Goal: Check status: Check status

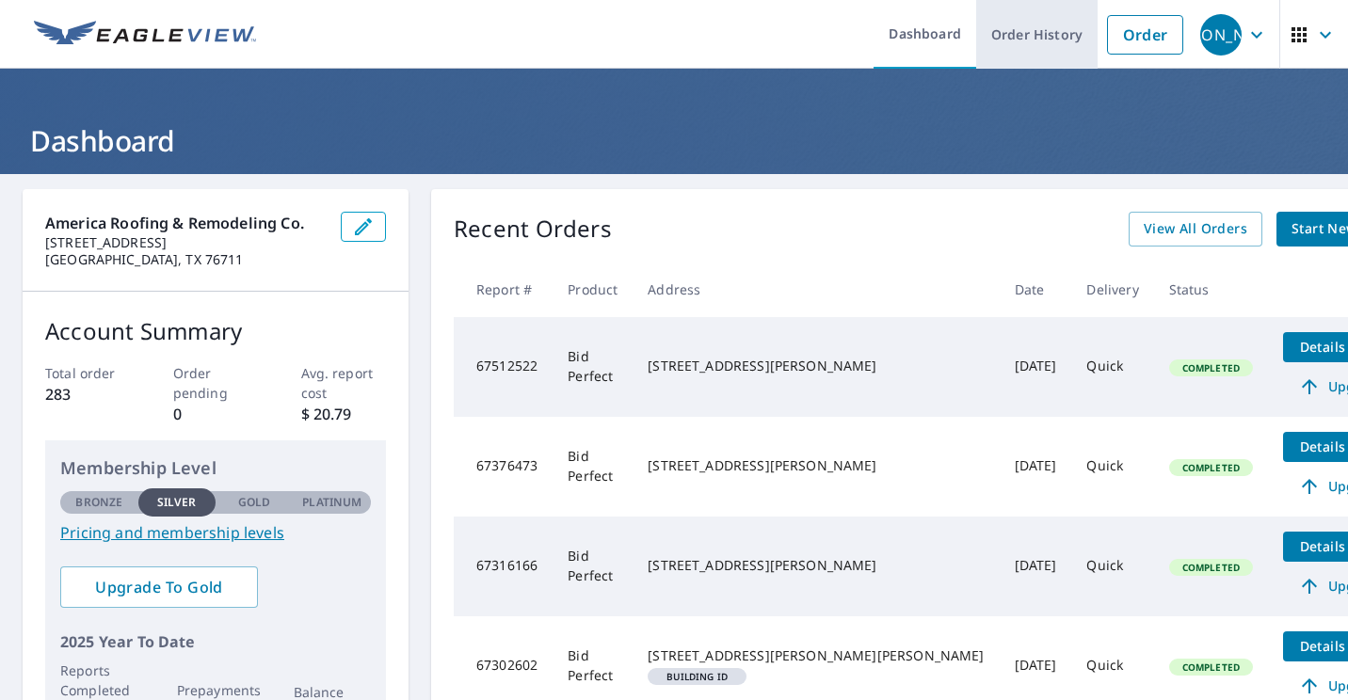
click at [1052, 45] on link "Order History" at bounding box center [1036, 34] width 121 height 69
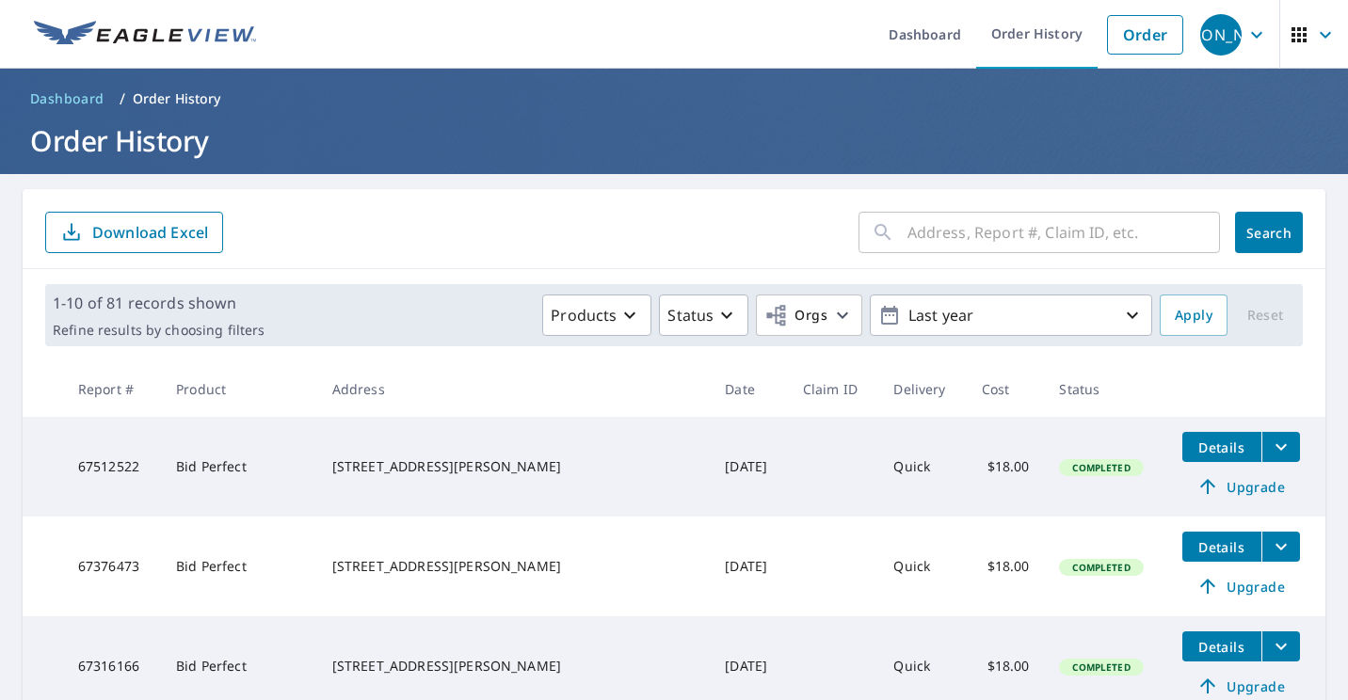
click at [992, 235] on input "text" at bounding box center [1064, 232] width 313 height 53
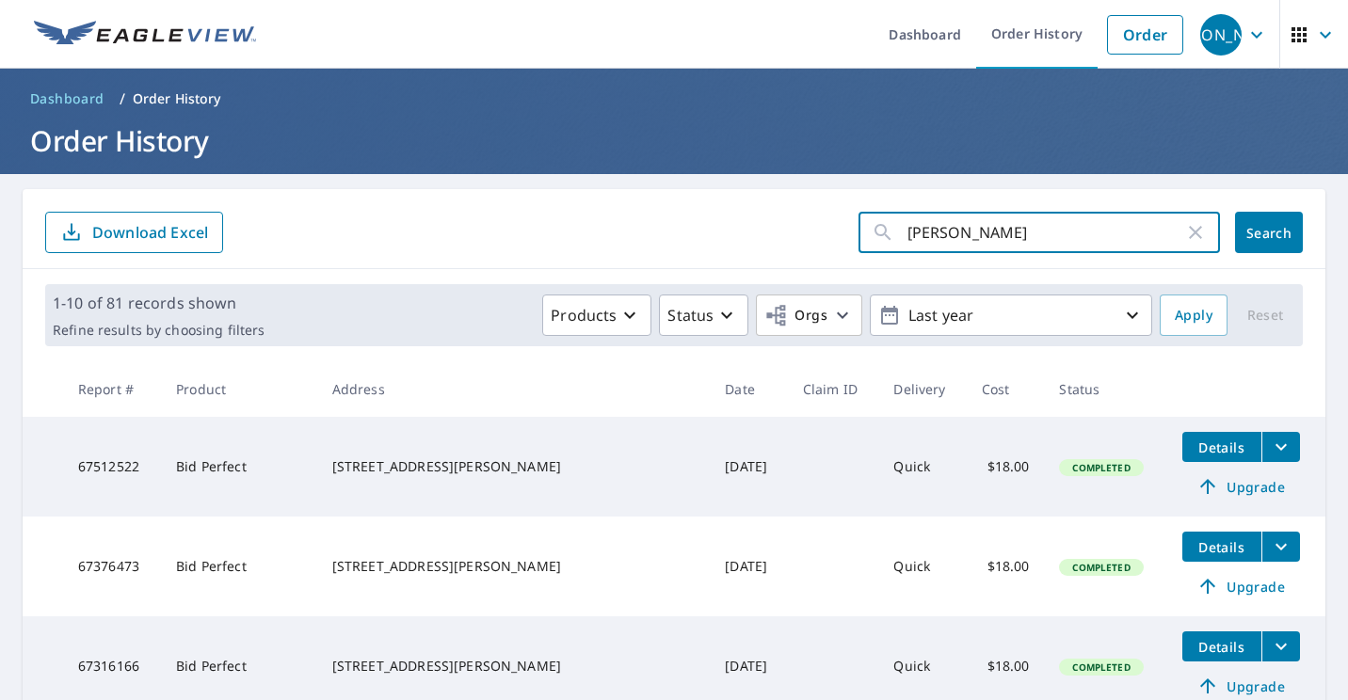
type input "[PERSON_NAME]"
click at [1263, 224] on span "Search" at bounding box center [1269, 233] width 38 height 18
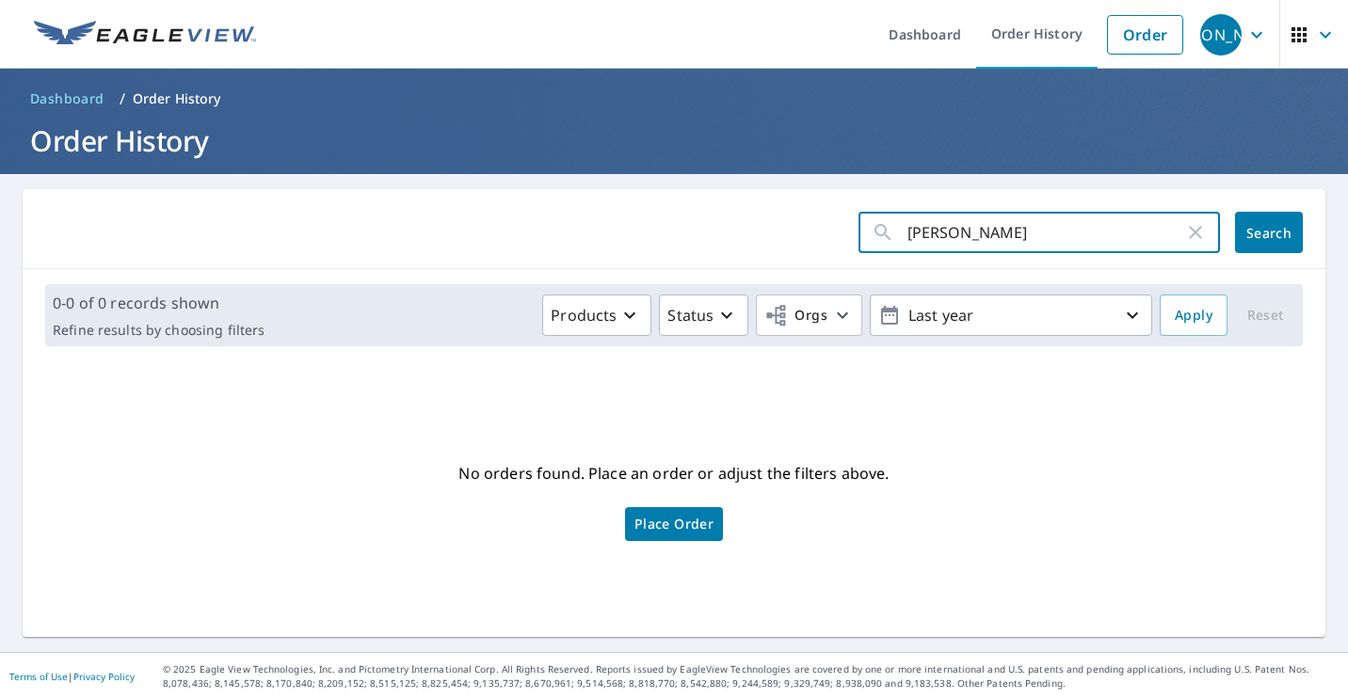
paste input "T"
type input "[PERSON_NAME]"
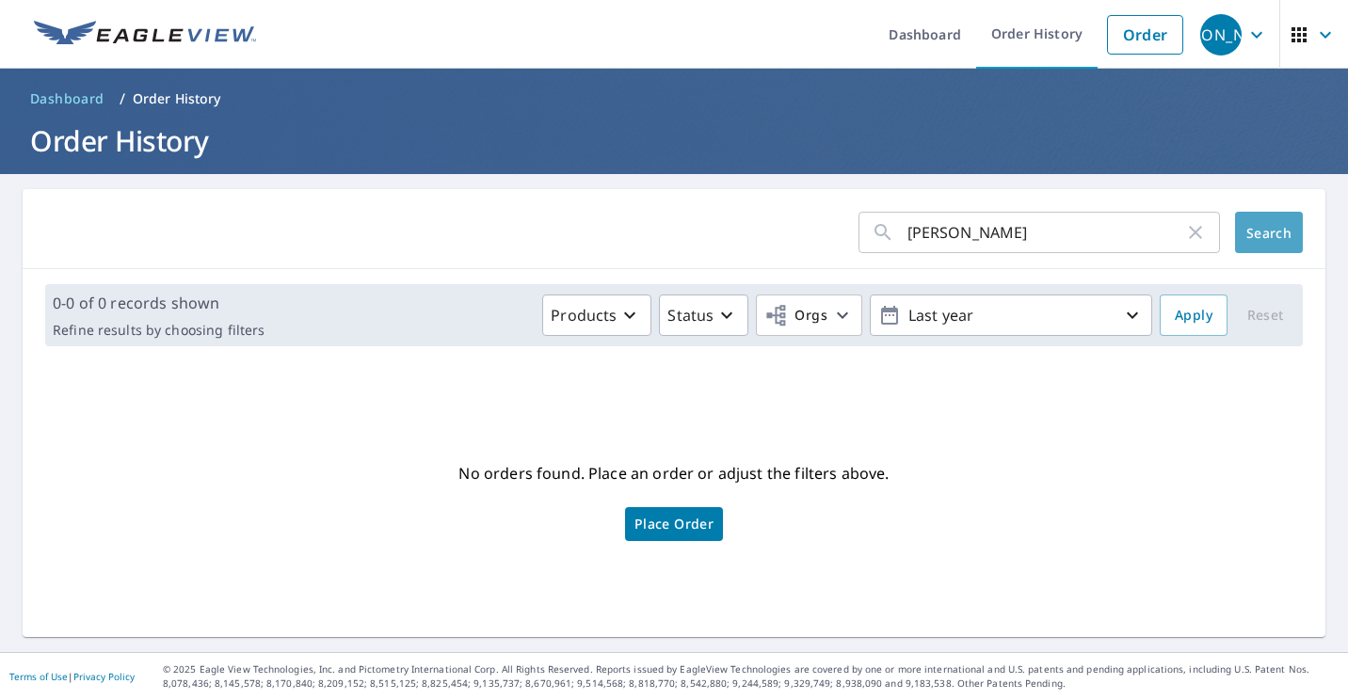
click at [1274, 228] on span "Search" at bounding box center [1269, 233] width 38 height 18
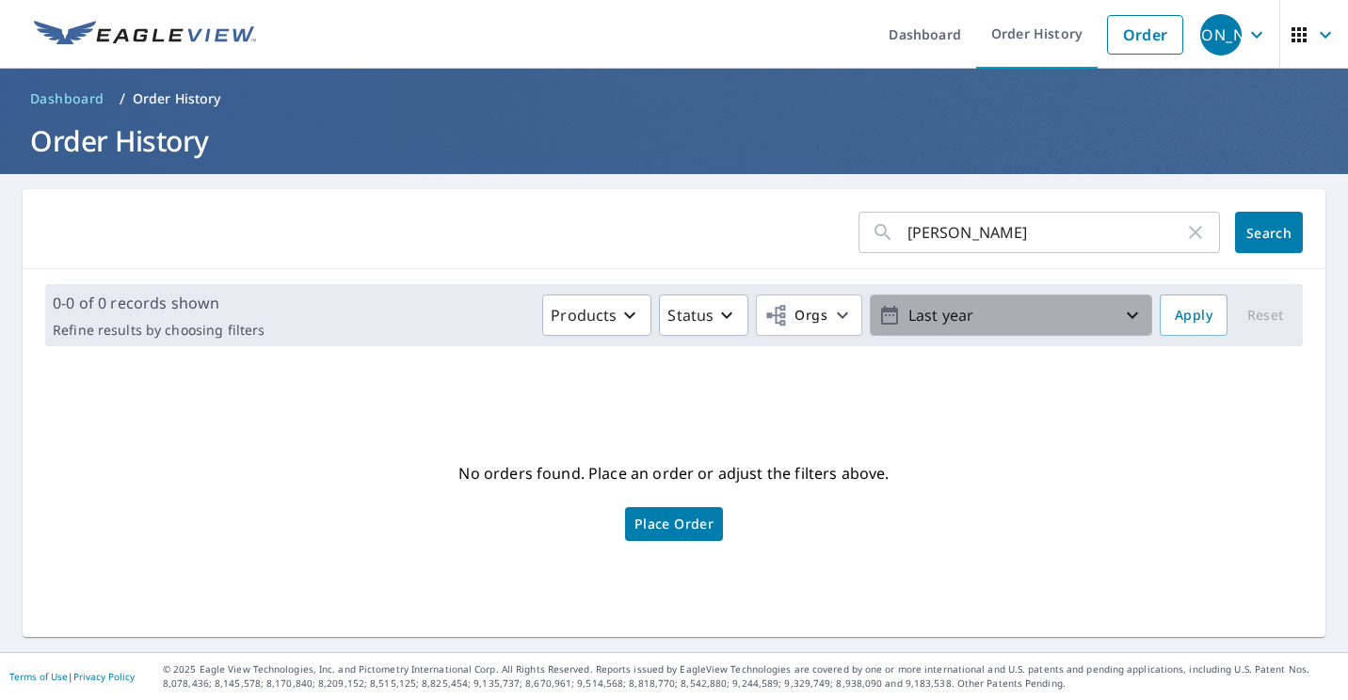
click at [1044, 314] on p "Last year" at bounding box center [1011, 315] width 220 height 33
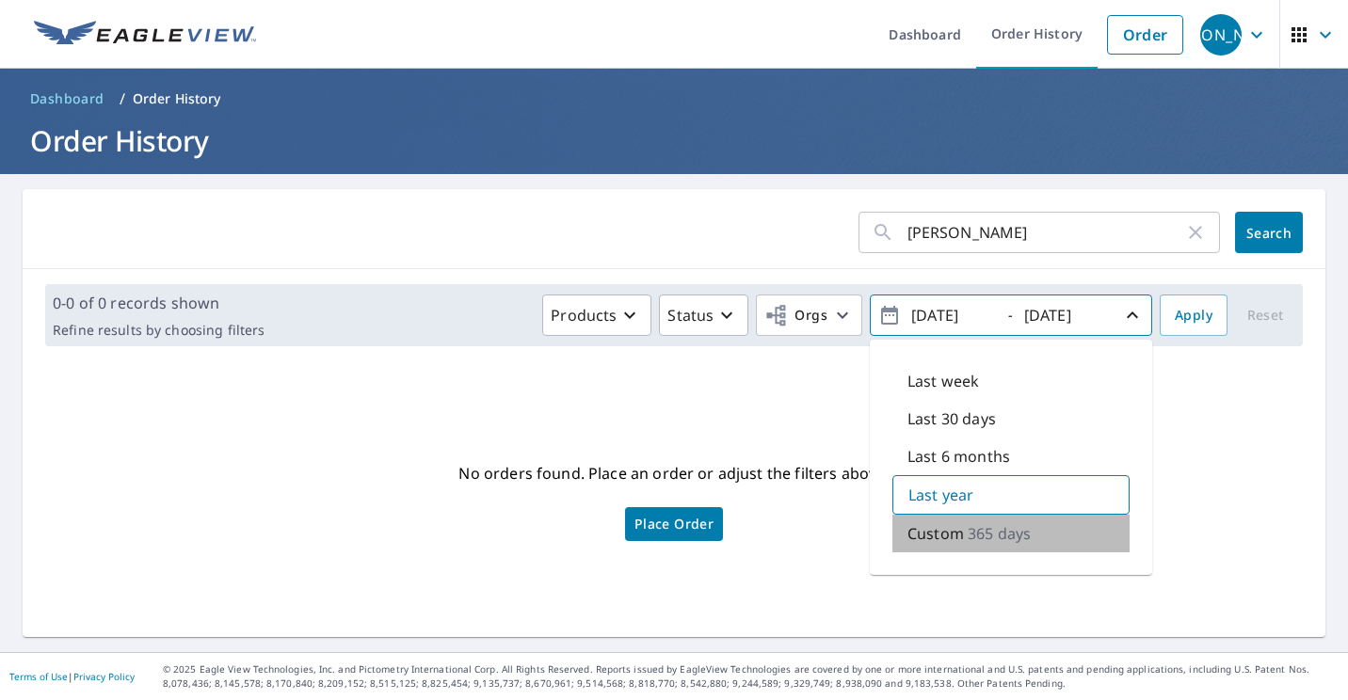
click at [968, 526] on p "365 days" at bounding box center [999, 534] width 63 height 23
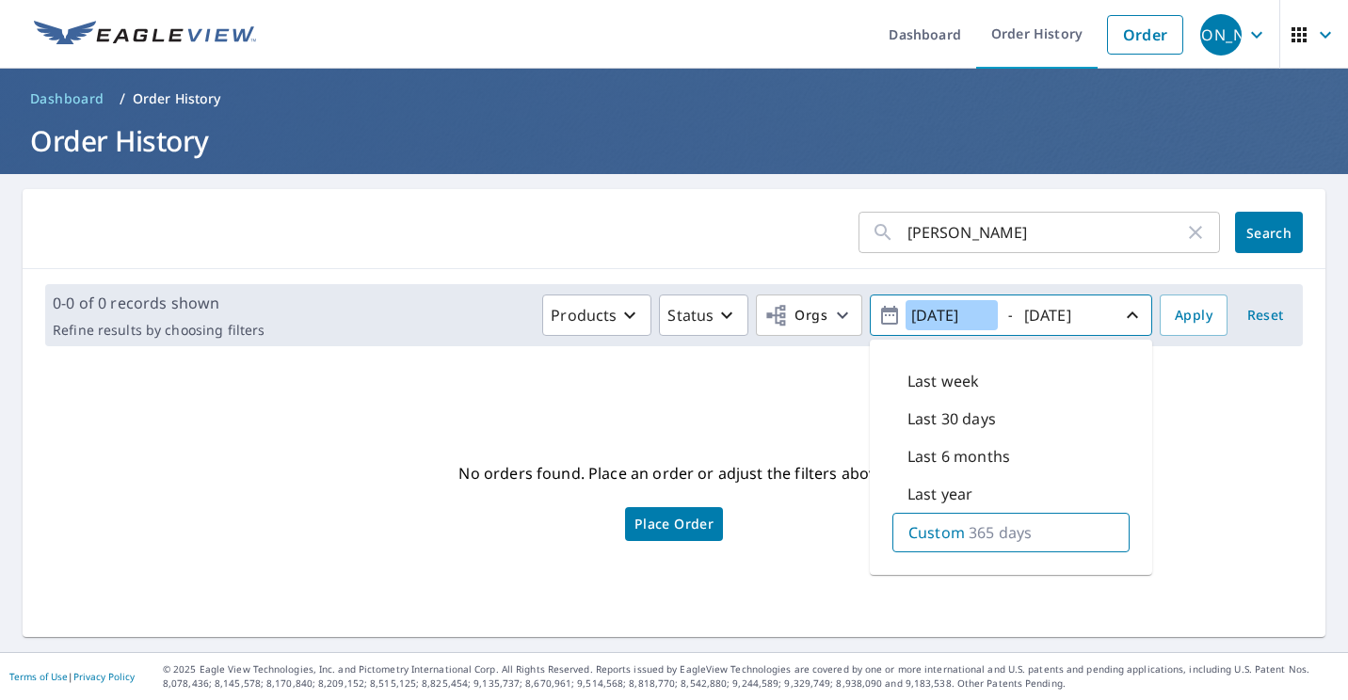
click at [925, 318] on input "[DATE]" at bounding box center [952, 315] width 92 height 30
type input "[DATE]"
click at [1181, 314] on span "Apply" at bounding box center [1194, 316] width 38 height 24
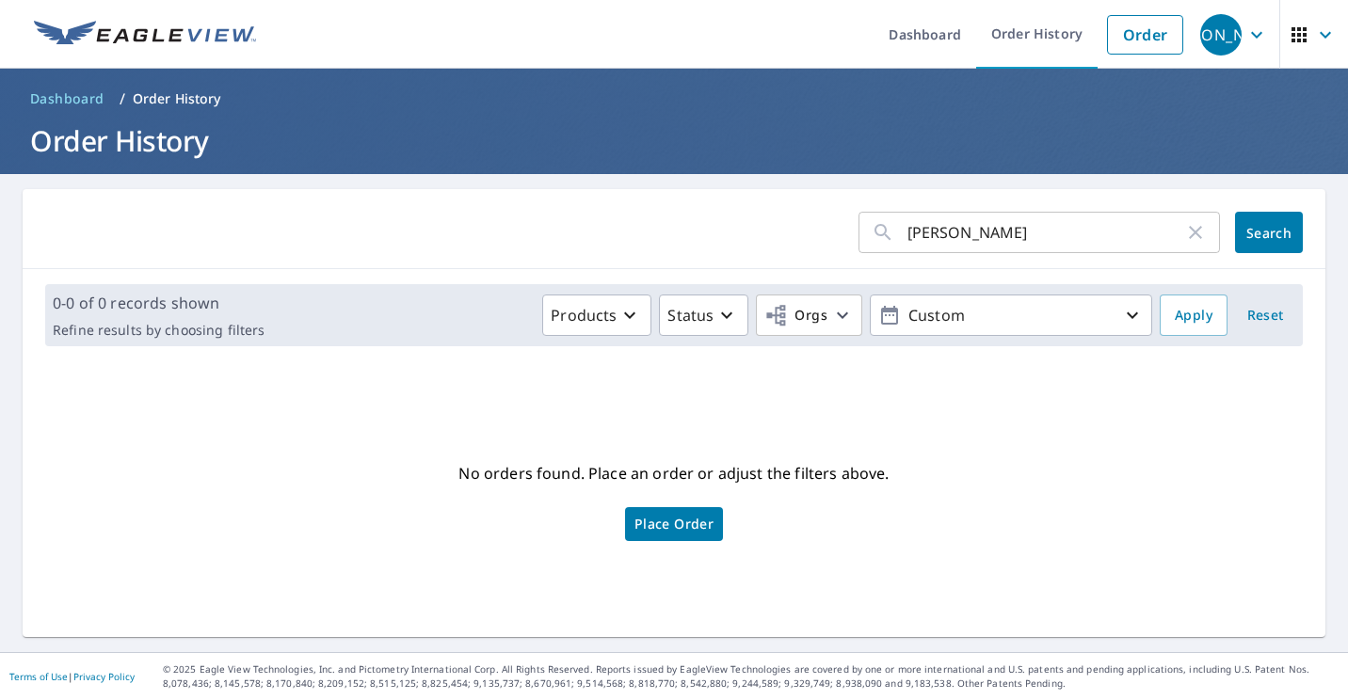
click at [970, 237] on input "[PERSON_NAME]" at bounding box center [1046, 232] width 277 height 53
click at [734, 229] on form "[PERSON_NAME] ​ Search" at bounding box center [674, 232] width 1258 height 41
